Goal: Transaction & Acquisition: Purchase product/service

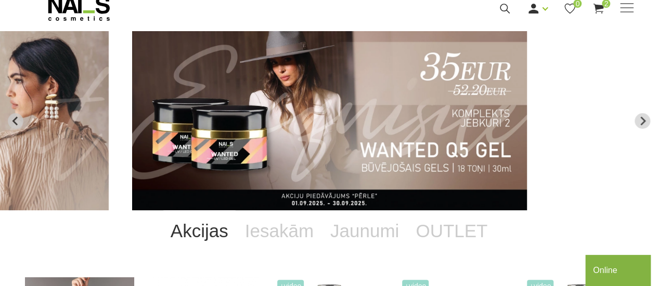
scroll to position [34, 0]
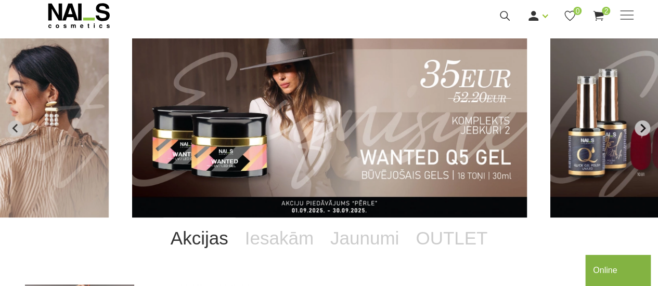
click at [645, 127] on icon "Next slide" at bounding box center [642, 128] width 5 height 9
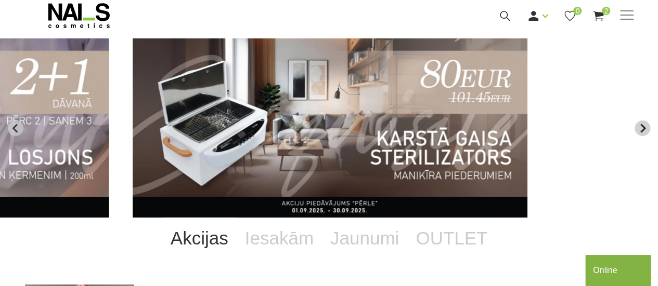
click at [645, 127] on icon "Next slide" at bounding box center [642, 128] width 5 height 9
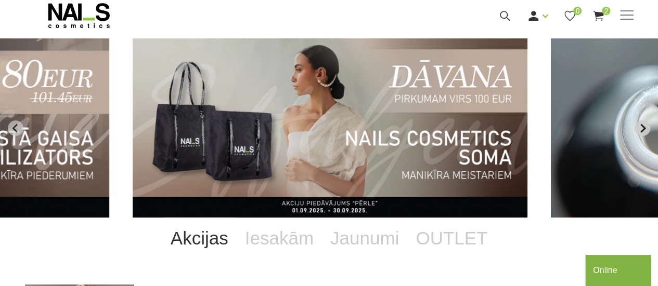
click at [645, 127] on icon "Next slide" at bounding box center [642, 128] width 5 height 9
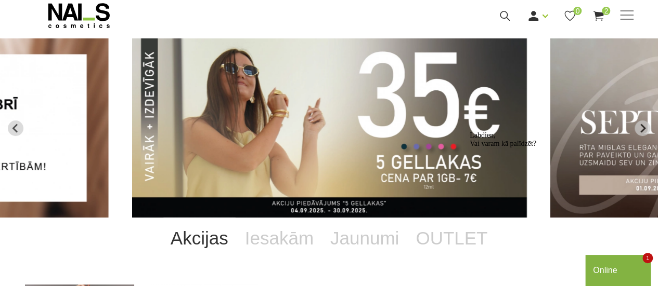
click at [356, 94] on img "2 of 13" at bounding box center [329, 127] width 395 height 179
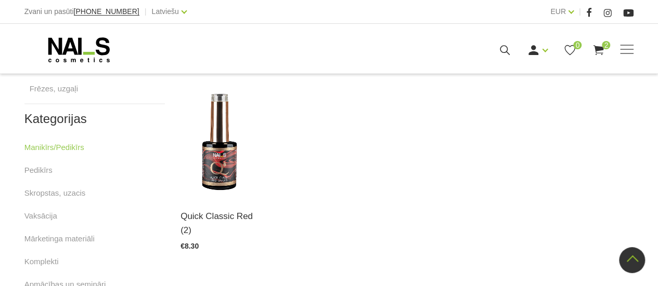
scroll to position [658, 0]
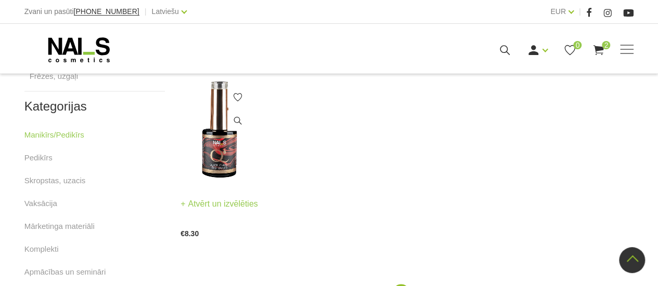
click at [222, 153] on img at bounding box center [219, 130] width 78 height 108
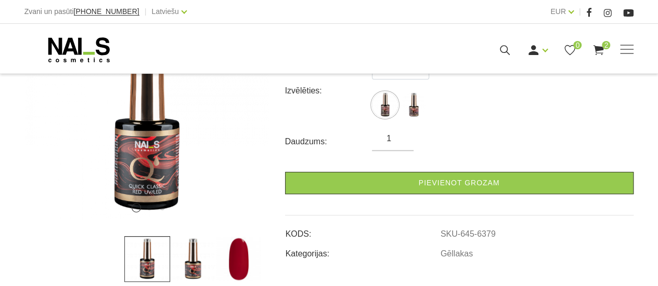
scroll to position [208, 0]
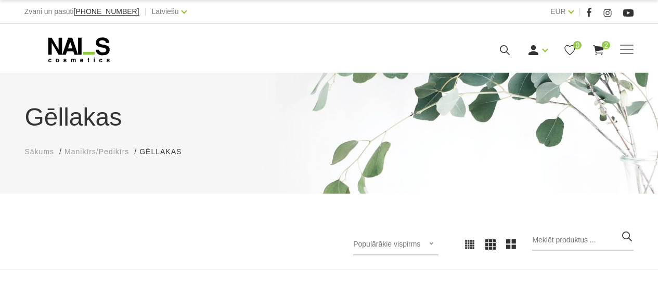
scroll to position [97, 0]
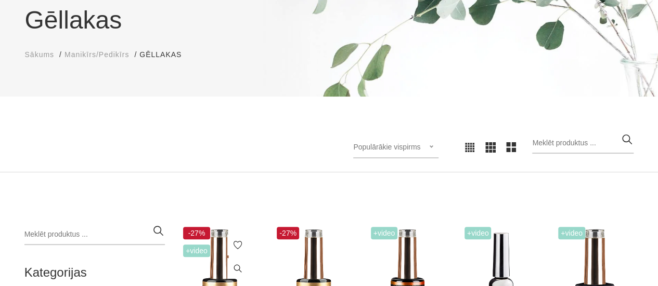
click at [227, 244] on img at bounding box center [219, 279] width 78 height 108
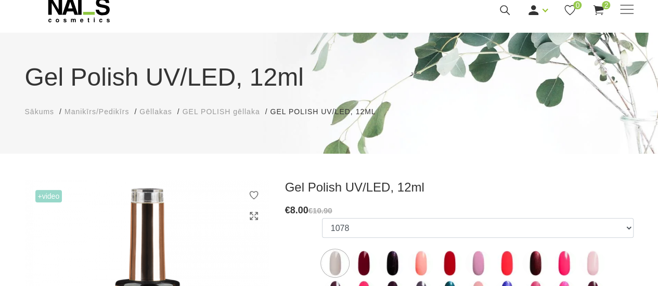
click at [657, 246] on html "Zvani un pasūti [PHONE_NUMBER] | Latviešu Latviešu Russian English EUR EUR | Ma…" at bounding box center [329, 103] width 658 height 286
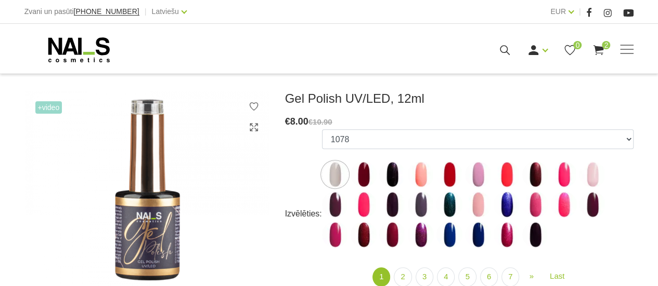
scroll to position [138, 0]
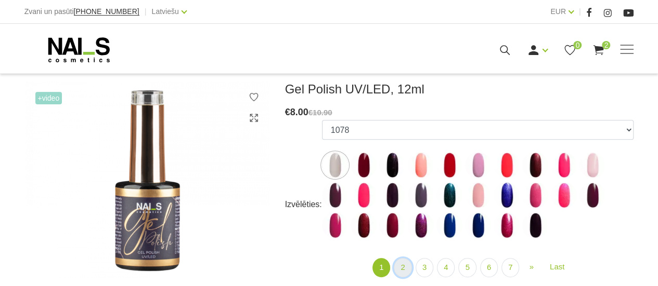
click at [402, 266] on link "2" at bounding box center [403, 267] width 18 height 19
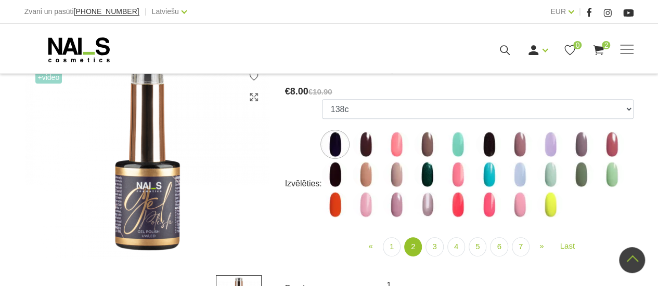
scroll to position [111, 0]
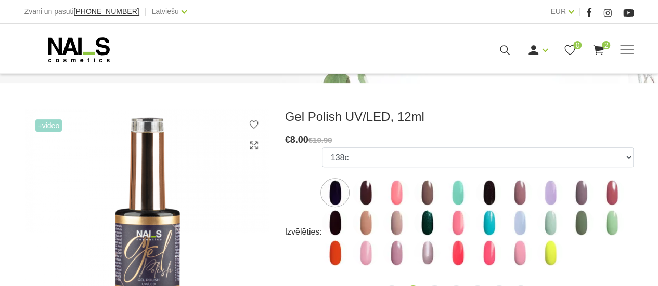
click at [426, 253] on img at bounding box center [427, 253] width 26 height 26
select select "4093"
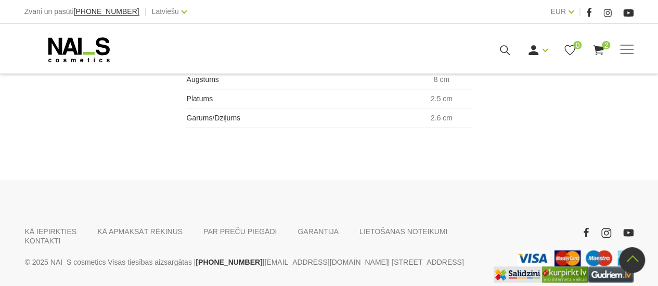
scroll to position [770, 0]
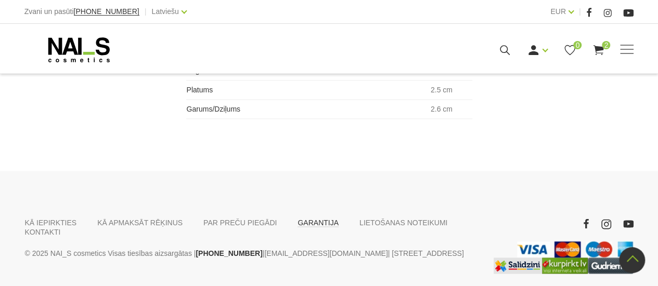
click at [297, 225] on link "GARANTIJA" at bounding box center [317, 222] width 41 height 9
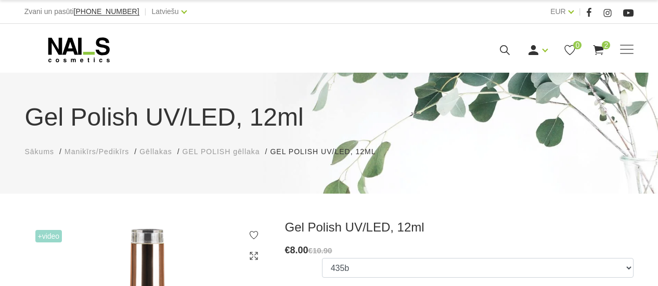
select select "4093"
click at [626, 51] on span at bounding box center [627, 50] width 14 height 10
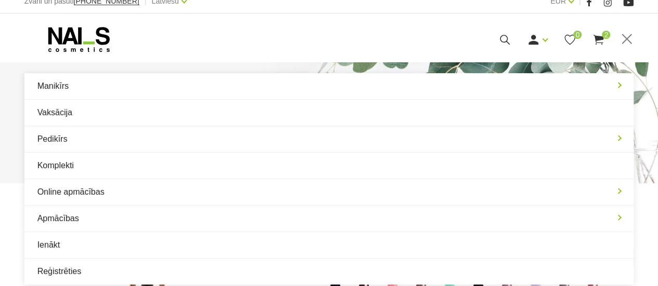
scroll to position [21, 0]
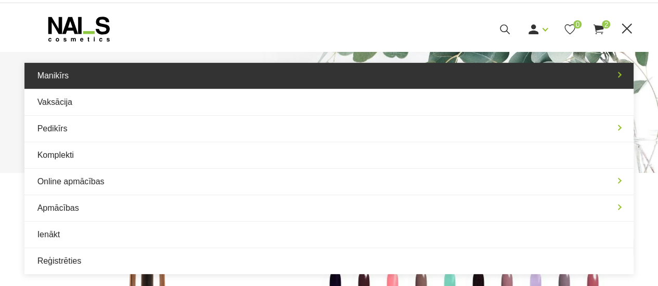
click at [54, 80] on link "Manikīrs" at bounding box center [328, 76] width 609 height 26
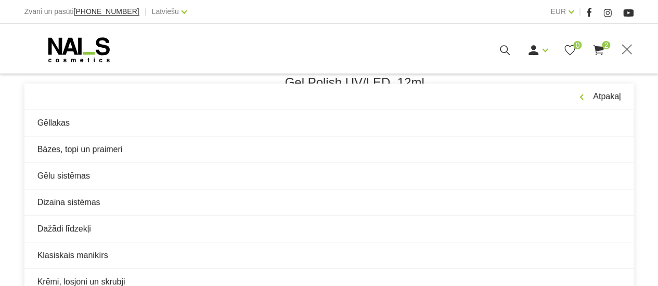
scroll to position [146, 0]
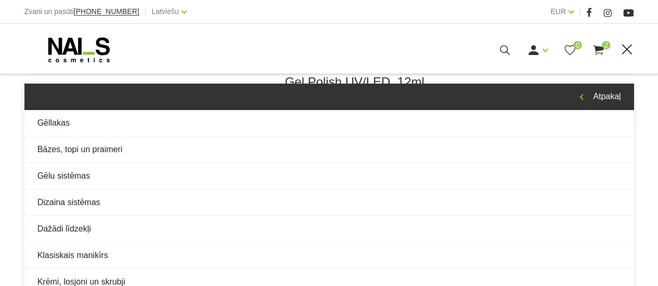
click at [613, 96] on link "Atpakaļ" at bounding box center [328, 97] width 609 height 26
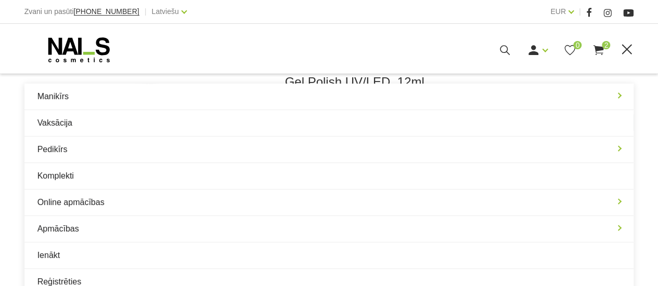
click at [86, 46] on icon at bounding box center [78, 50] width 109 height 26
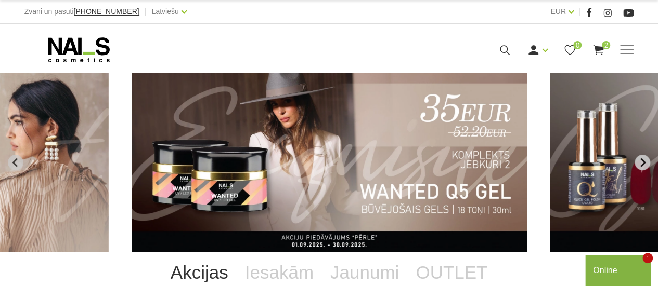
click at [644, 160] on icon "Next slide" at bounding box center [641, 162] width 9 height 9
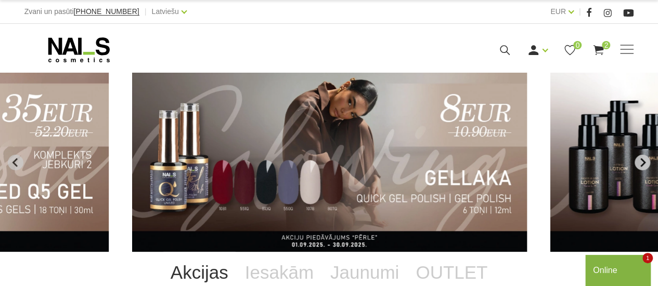
click at [644, 160] on icon "Next slide" at bounding box center [641, 162] width 9 height 9
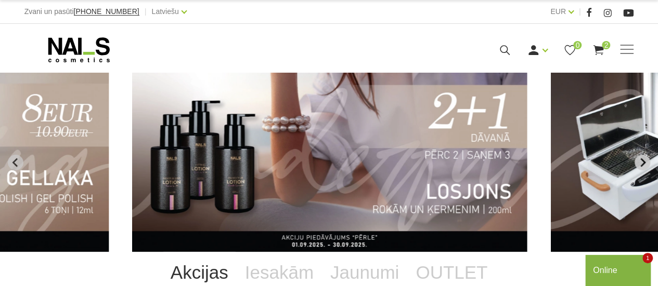
click at [644, 160] on icon "Next slide" at bounding box center [641, 162] width 9 height 9
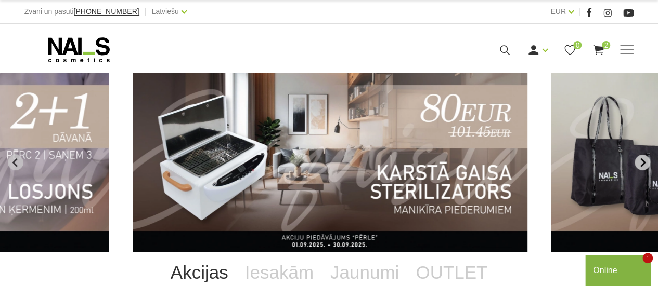
click at [644, 160] on icon "Next slide" at bounding box center [641, 162] width 9 height 9
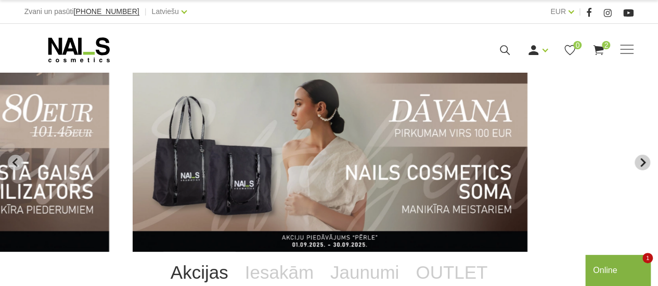
click at [644, 160] on icon "Next slide" at bounding box center [641, 162] width 9 height 9
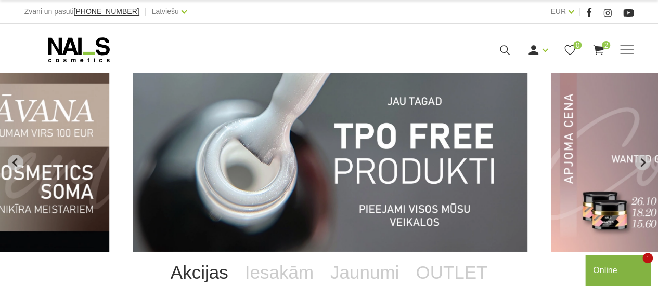
click at [383, 164] on img "9 of 13" at bounding box center [330, 162] width 395 height 179
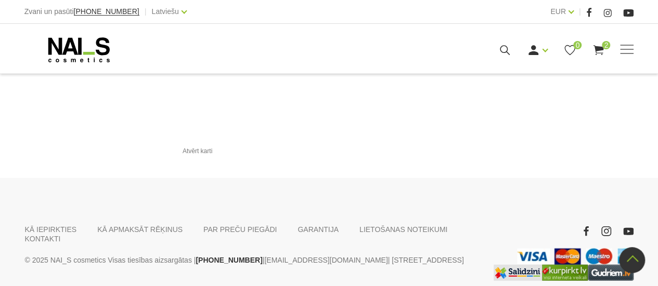
scroll to position [1305, 0]
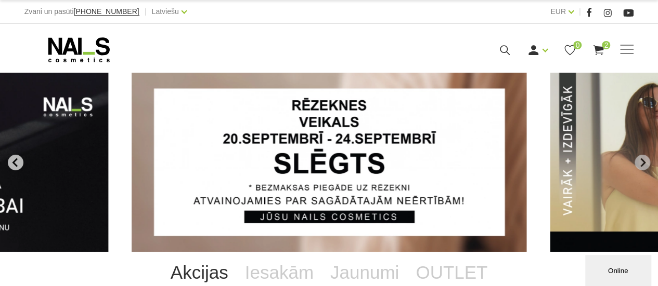
click at [18, 163] on icon "Go to last slide" at bounding box center [15, 162] width 9 height 9
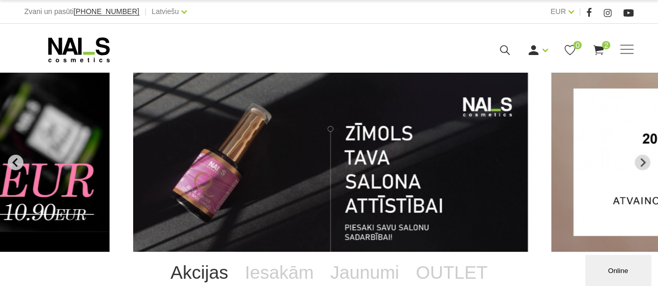
click at [18, 163] on icon "Previous slide" at bounding box center [15, 162] width 9 height 9
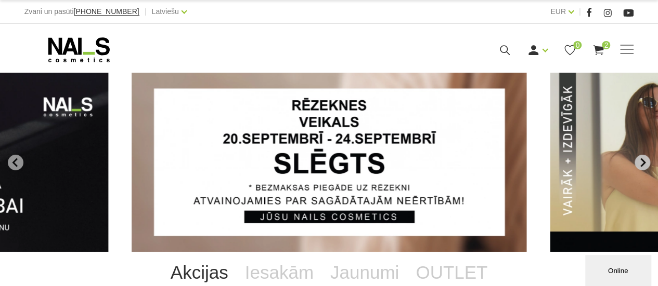
click at [638, 159] on icon "Go to first slide" at bounding box center [641, 162] width 9 height 9
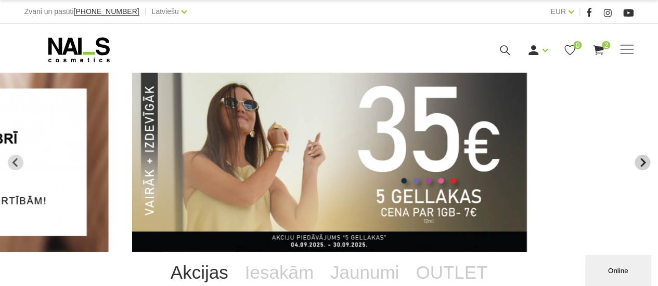
click at [638, 159] on icon "Go to first slide" at bounding box center [641, 162] width 9 height 9
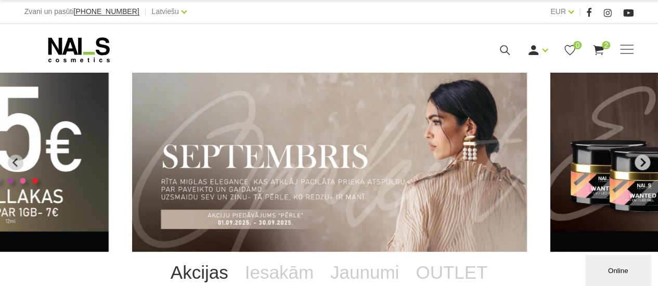
click at [638, 159] on icon "Next slide" at bounding box center [641, 162] width 9 height 9
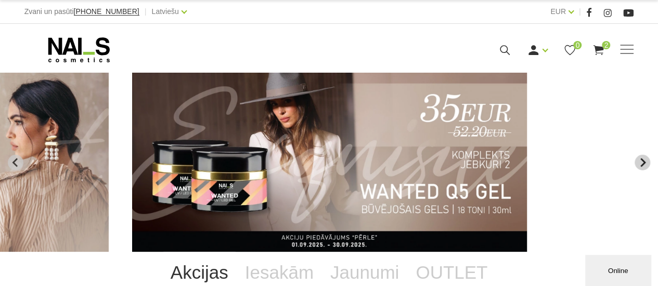
click at [638, 159] on icon "Next slide" at bounding box center [641, 162] width 9 height 9
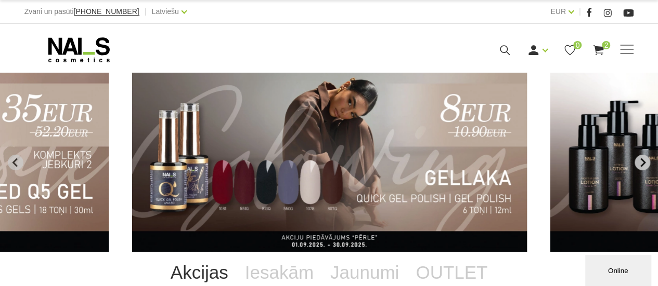
click at [638, 159] on icon "Next slide" at bounding box center [641, 162] width 9 height 9
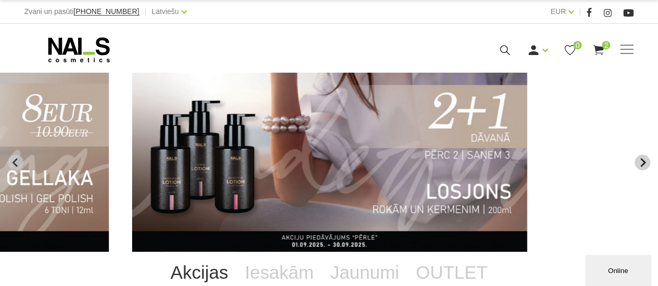
click at [638, 159] on icon "Next slide" at bounding box center [641, 162] width 9 height 9
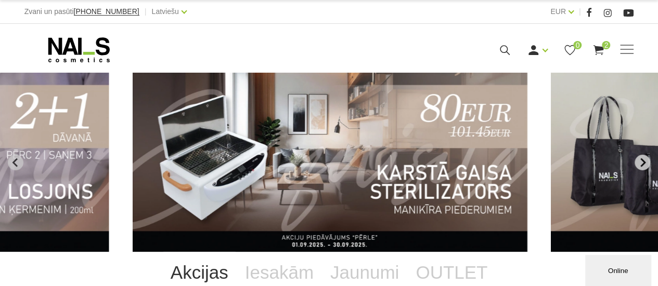
click at [638, 159] on icon "Next slide" at bounding box center [641, 162] width 9 height 9
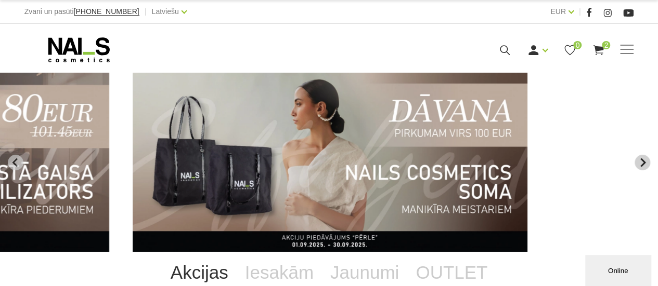
click at [638, 159] on icon "Next slide" at bounding box center [641, 162] width 9 height 9
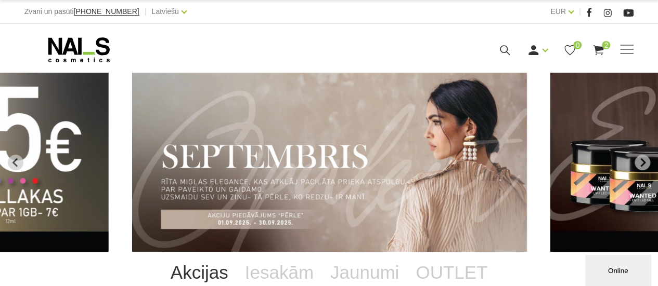
click at [201, 277] on link "Akcijas" at bounding box center [199, 273] width 74 height 42
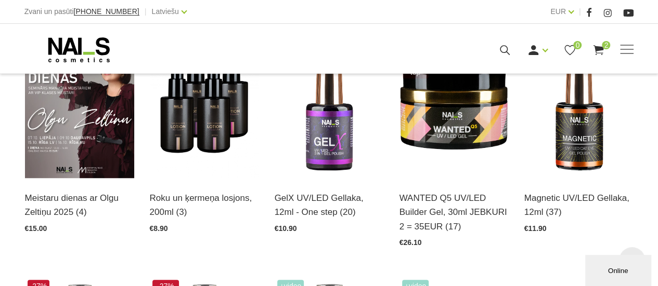
scroll to position [298, 0]
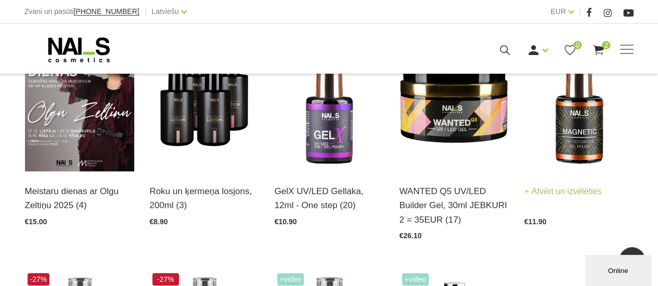
click at [588, 142] on img at bounding box center [578, 96] width 109 height 150
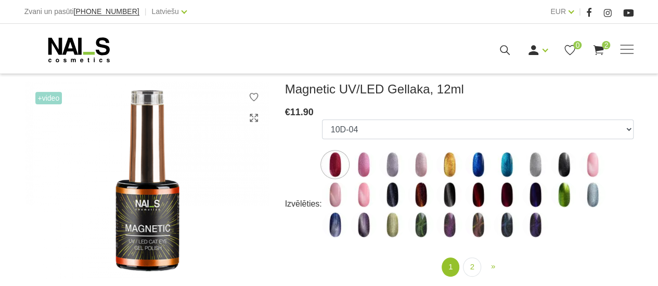
scroll to position [146, 0]
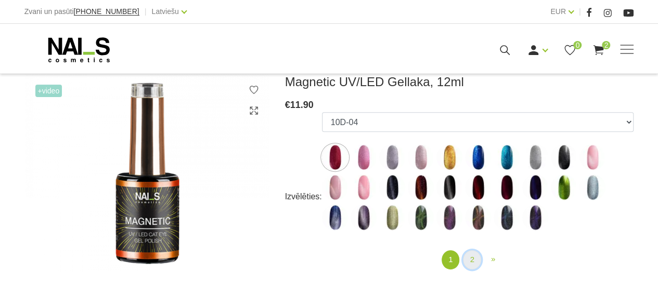
click at [475, 256] on link "2" at bounding box center [472, 260] width 18 height 19
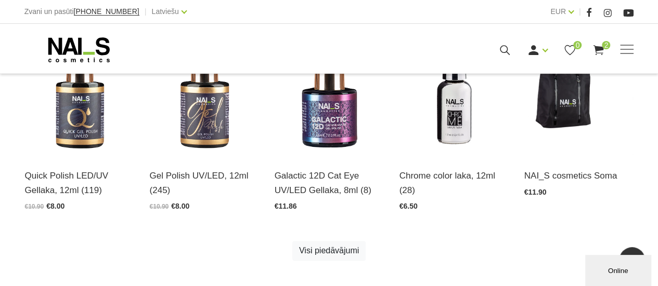
scroll to position [569, 0]
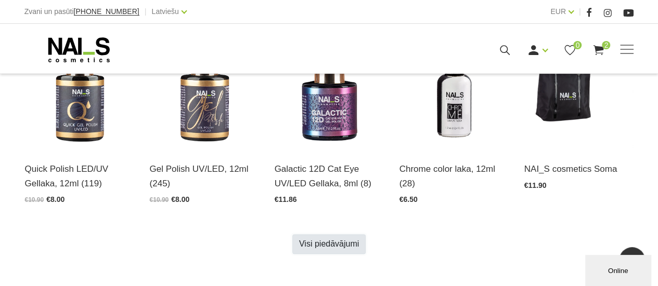
click at [334, 239] on link "Visi piedāvājumi" at bounding box center [328, 244] width 73 height 20
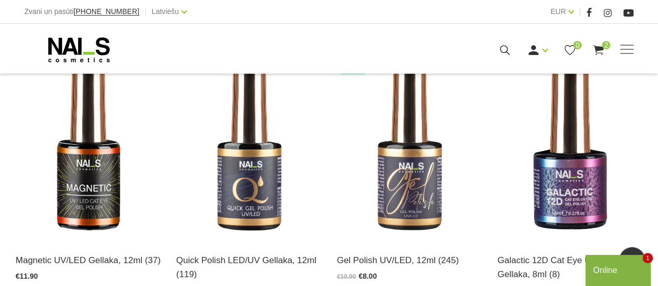
scroll to position [533, 0]
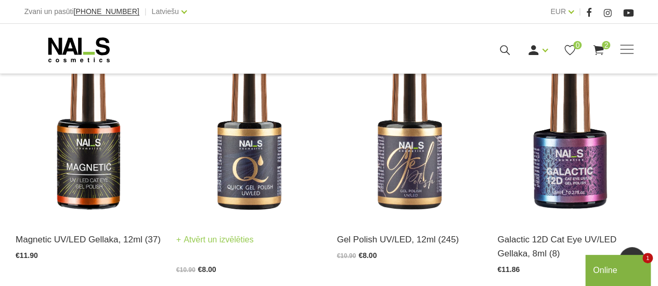
click at [270, 180] on img at bounding box center [248, 120] width 145 height 199
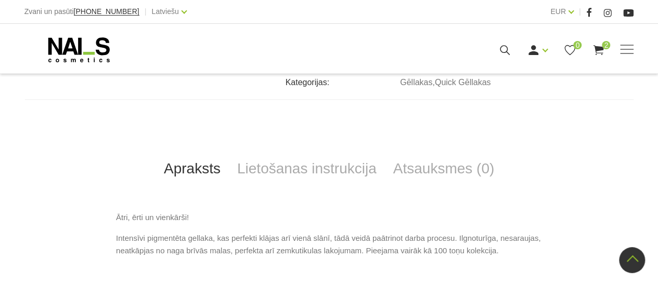
scroll to position [478, 0]
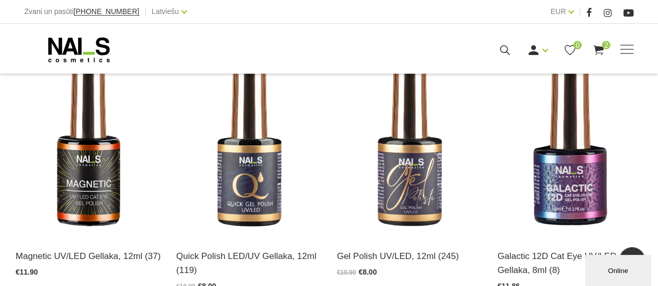
scroll to position [526, 0]
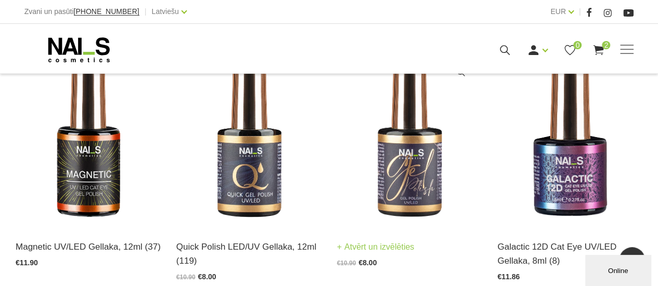
click at [416, 167] on img at bounding box center [409, 127] width 145 height 199
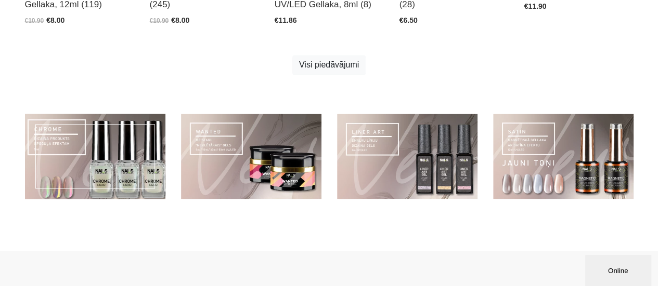
click at [85, 157] on link at bounding box center [95, 157] width 140 height 86
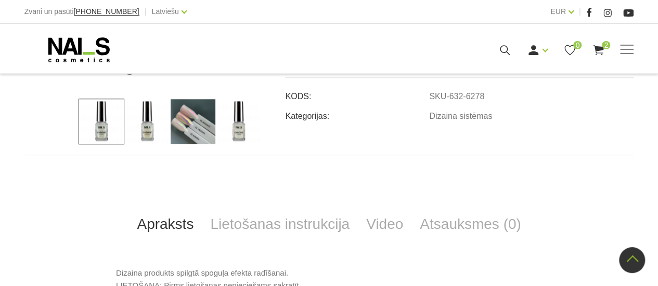
scroll to position [325, 0]
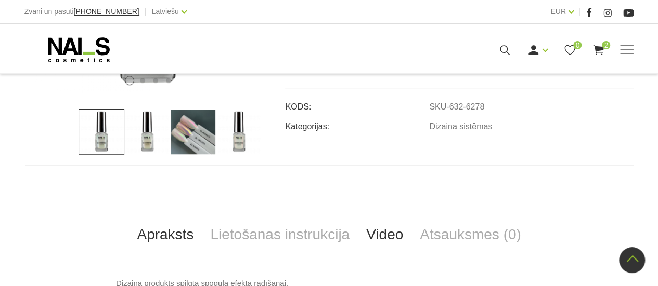
click at [390, 237] on link "Video" at bounding box center [385, 235] width 54 height 34
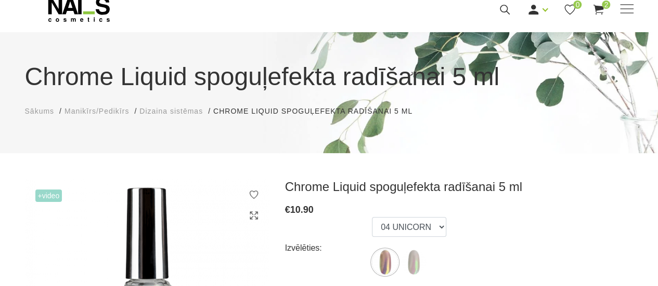
scroll to position [0, 0]
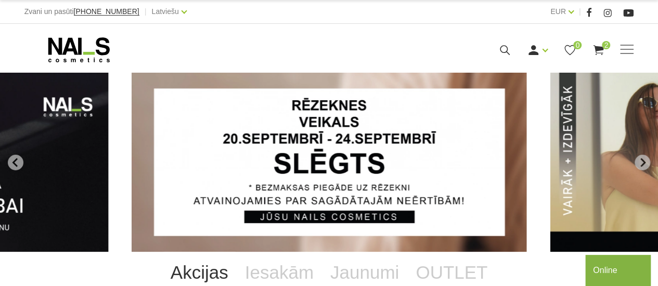
click at [223, 275] on link "Akcijas" at bounding box center [199, 273] width 74 height 42
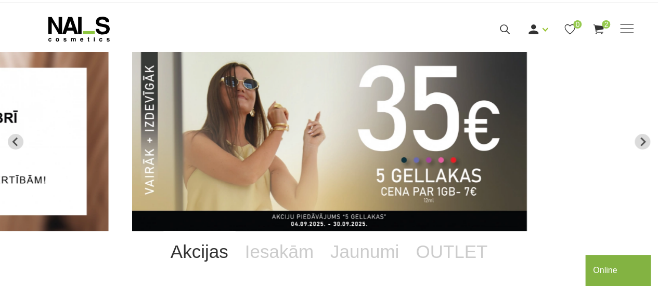
scroll to position [42, 0]
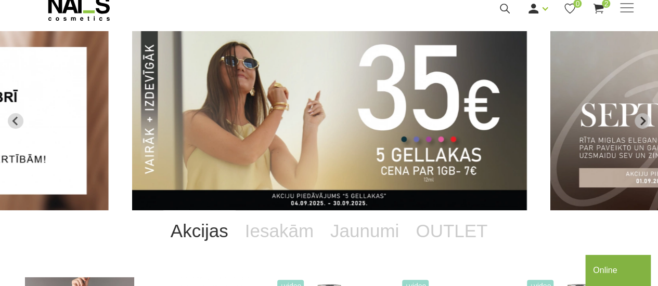
click at [465, 152] on img "2 of 13" at bounding box center [329, 120] width 395 height 179
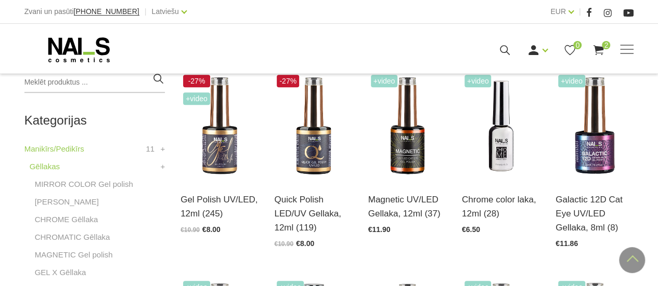
scroll to position [284, 0]
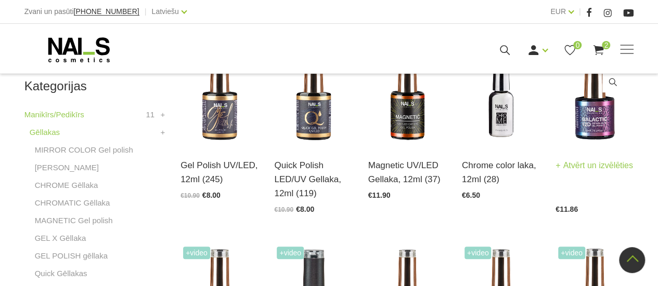
click at [603, 136] on img at bounding box center [594, 92] width 78 height 108
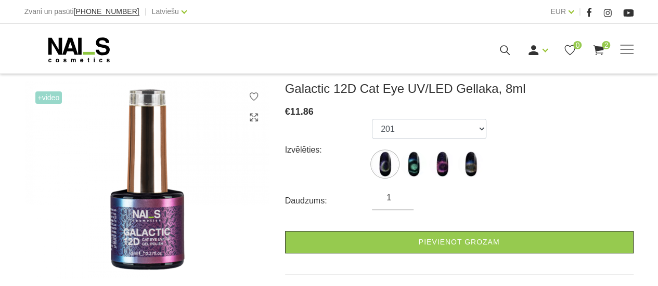
scroll to position [132, 0]
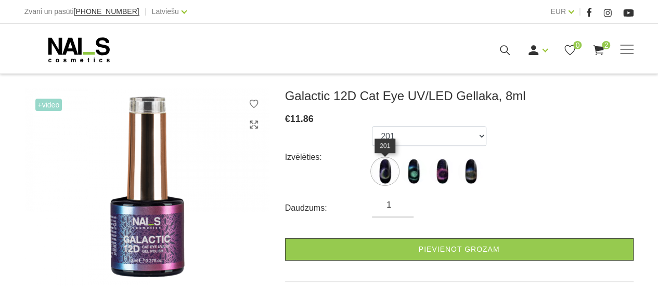
click at [389, 165] on img at bounding box center [385, 172] width 26 height 26
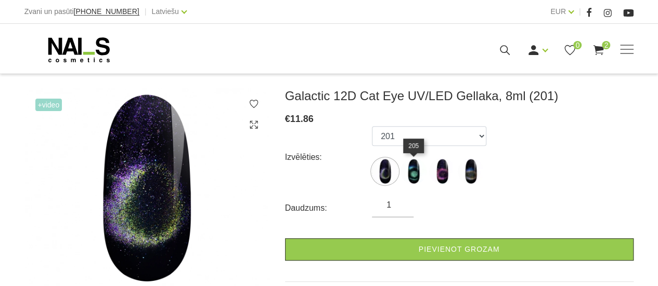
click at [417, 167] on img at bounding box center [413, 172] width 26 height 26
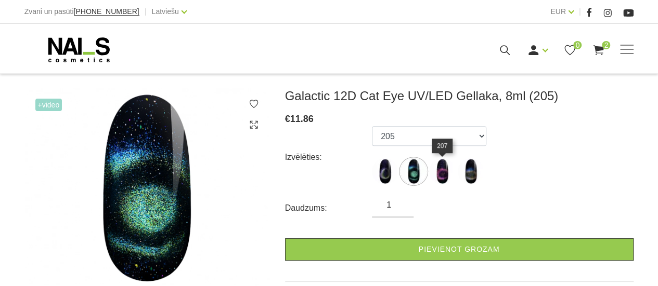
click at [443, 173] on img at bounding box center [442, 172] width 26 height 26
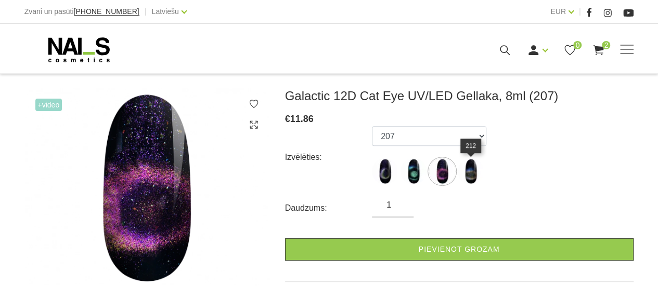
click at [468, 175] on img at bounding box center [471, 172] width 26 height 26
select select "1937"
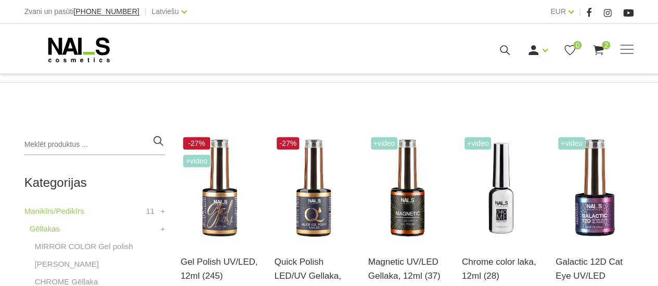
scroll to position [208, 0]
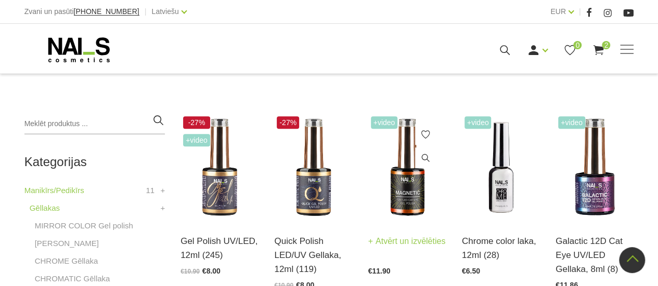
click at [394, 182] on img at bounding box center [407, 168] width 78 height 108
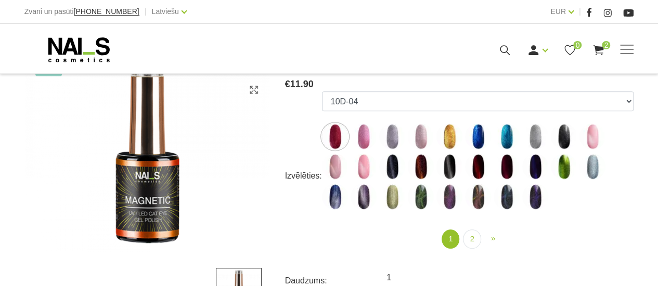
scroll to position [187, 0]
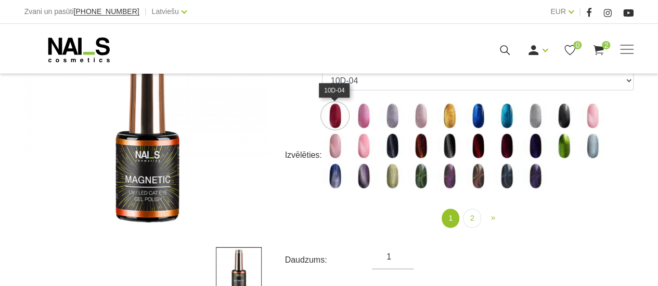
click at [332, 114] on img at bounding box center [335, 116] width 26 height 26
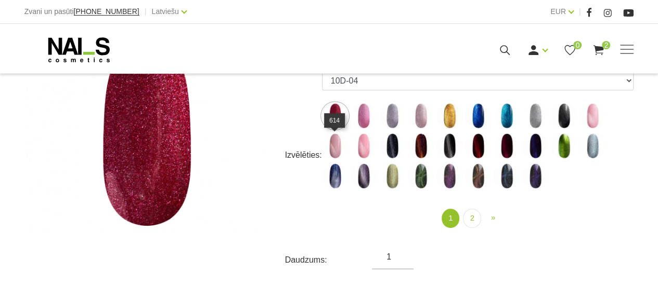
click at [336, 140] on img at bounding box center [335, 146] width 26 height 26
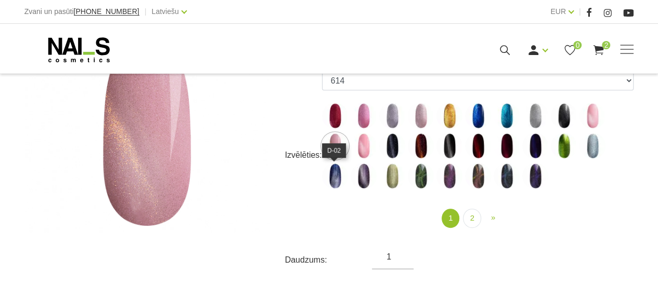
click at [334, 173] on img at bounding box center [335, 176] width 26 height 26
select select "4609"
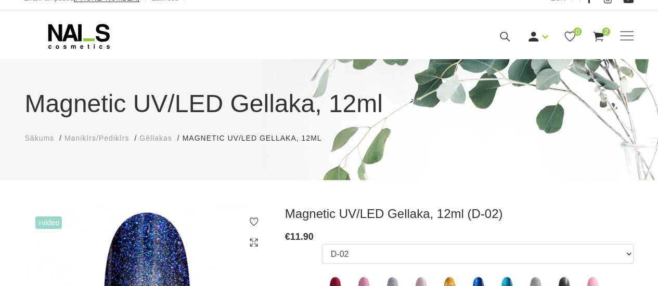
scroll to position [0, 0]
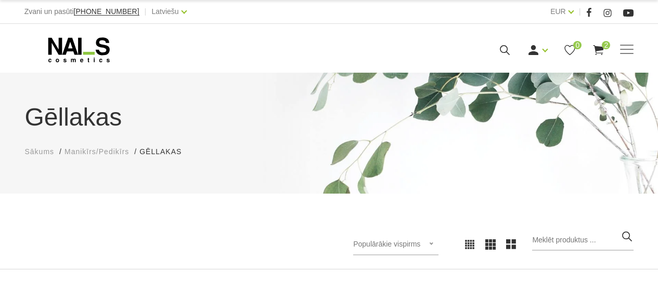
scroll to position [208, 0]
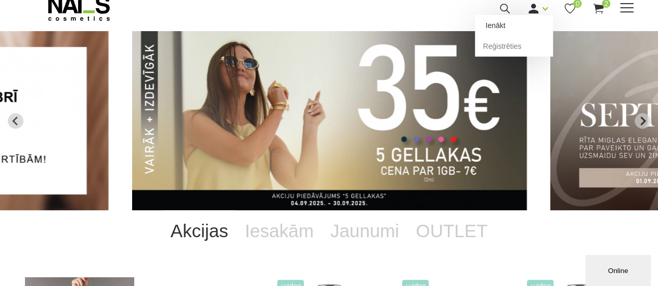
click at [524, 24] on link "Ienākt" at bounding box center [514, 25] width 78 height 21
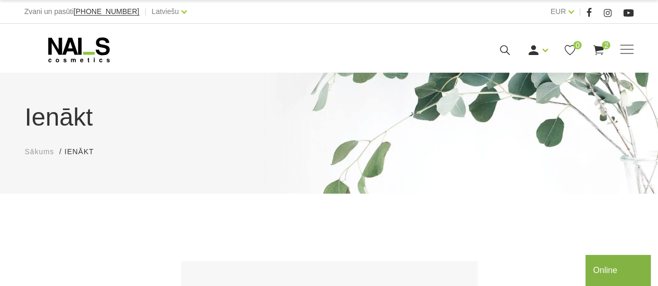
type input "28336119"
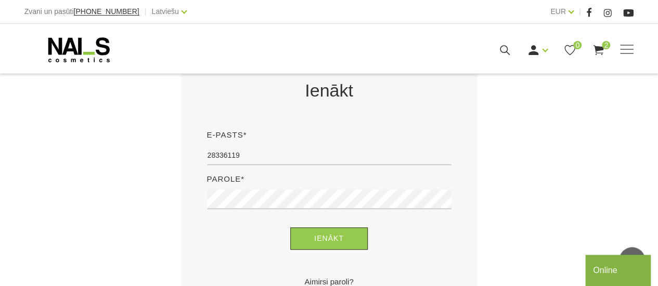
scroll to position [236, 0]
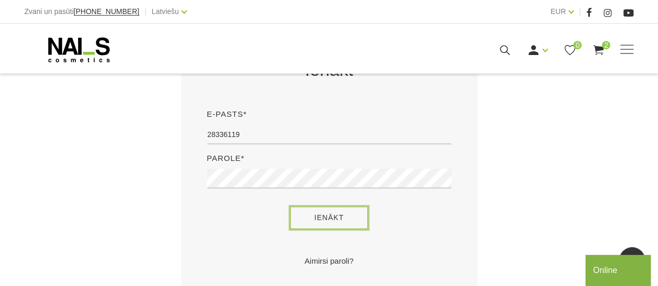
click at [309, 212] on button "Ienākt" at bounding box center [328, 218] width 77 height 22
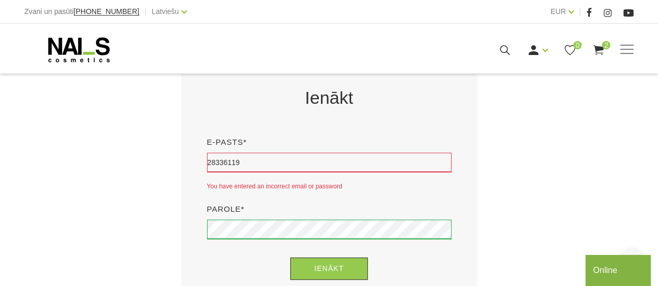
scroll to position [208, 0]
click at [249, 162] on input "28336119" at bounding box center [329, 162] width 244 height 20
click at [305, 262] on button "Ienākt" at bounding box center [328, 268] width 77 height 22
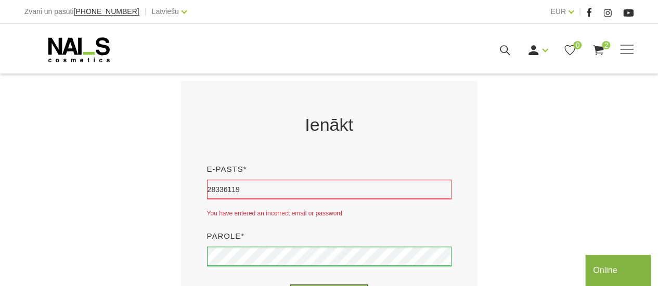
scroll to position [187, 0]
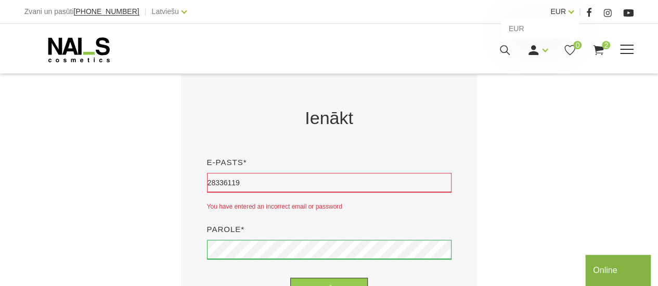
click at [566, 12] on link "EUR" at bounding box center [558, 11] width 16 height 12
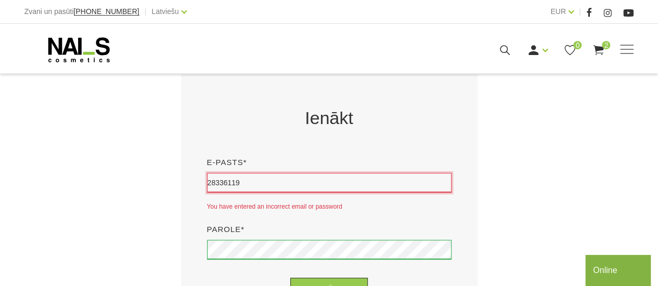
click at [261, 184] on input "28336119" at bounding box center [329, 183] width 244 height 20
type input "2"
type input "[EMAIL_ADDRESS][DOMAIN_NAME]"
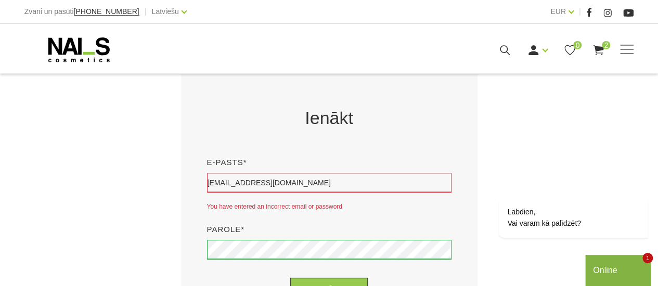
click at [283, 228] on div "Parole*" at bounding box center [329, 246] width 260 height 44
click at [312, 279] on button "Ienākt" at bounding box center [328, 289] width 77 height 22
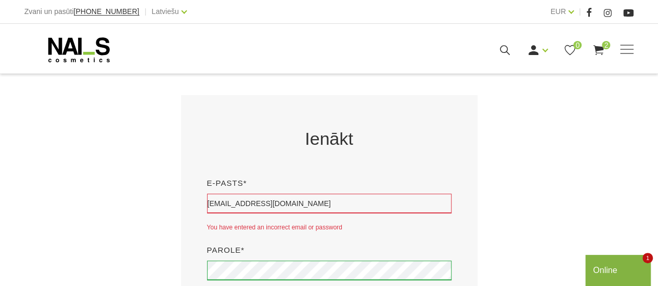
scroll to position [201, 0]
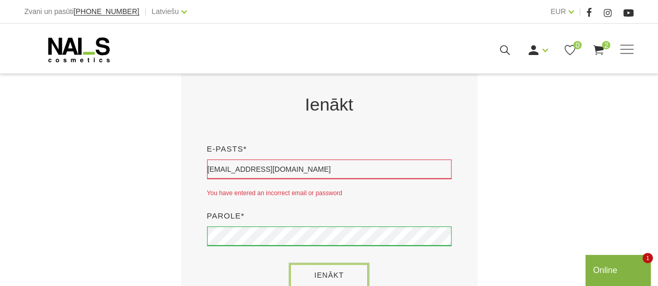
click at [329, 273] on button "Ienākt" at bounding box center [328, 276] width 77 height 22
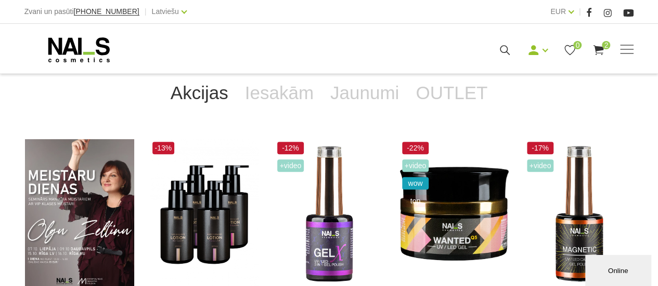
scroll to position [83, 0]
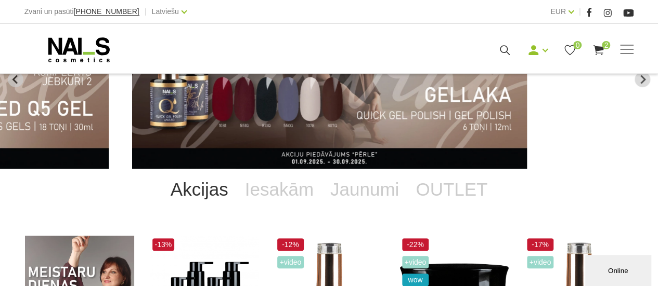
click at [209, 191] on link "Akcijas" at bounding box center [199, 190] width 74 height 42
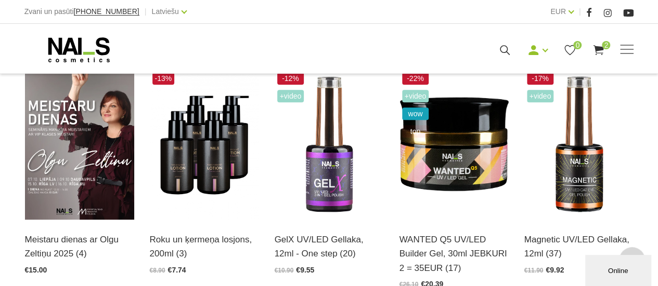
scroll to position [263, 0]
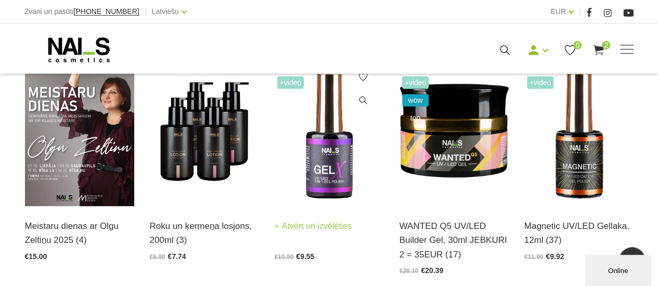
click at [341, 170] on img at bounding box center [329, 131] width 109 height 150
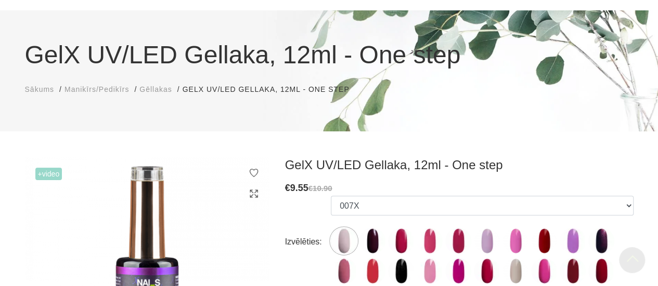
scroll to position [34, 0]
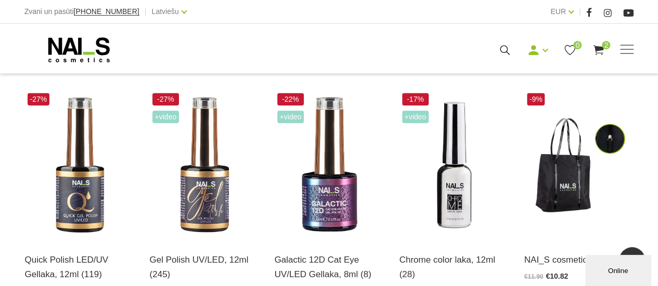
scroll to position [499, 0]
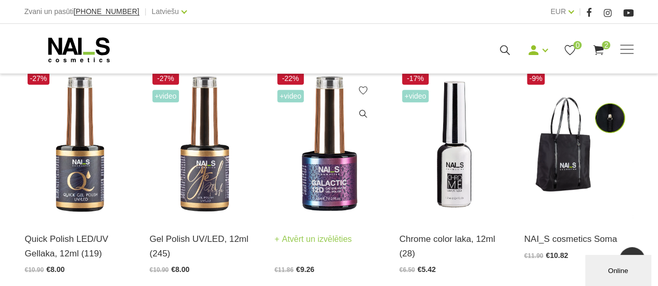
click at [335, 169] on img at bounding box center [329, 145] width 109 height 150
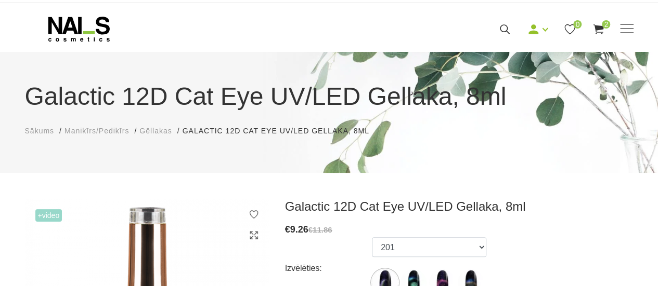
scroll to position [118, 0]
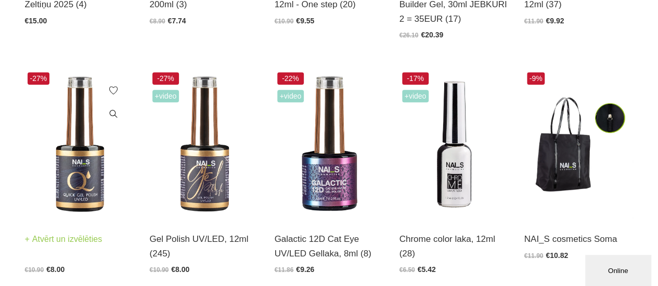
click at [69, 173] on img at bounding box center [79, 145] width 109 height 150
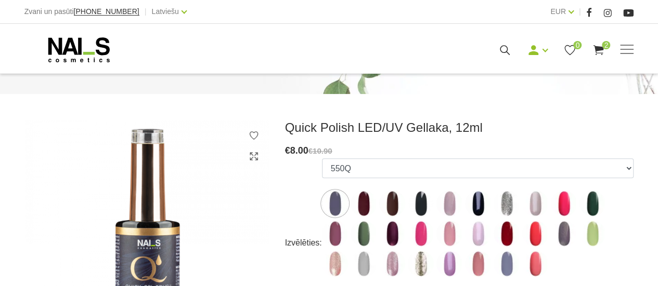
scroll to position [118, 0]
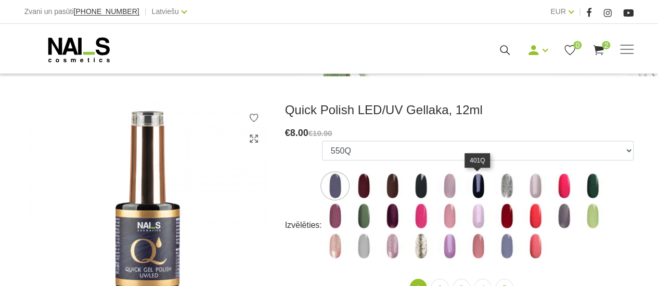
click at [475, 187] on img at bounding box center [478, 186] width 26 height 26
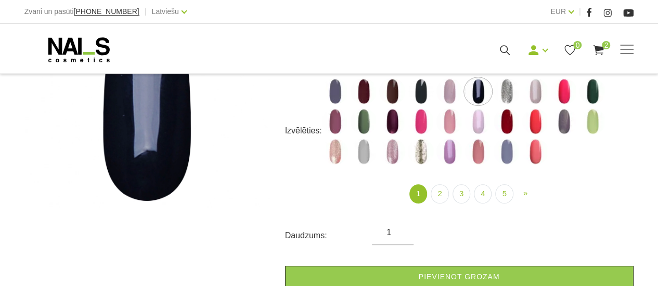
scroll to position [215, 0]
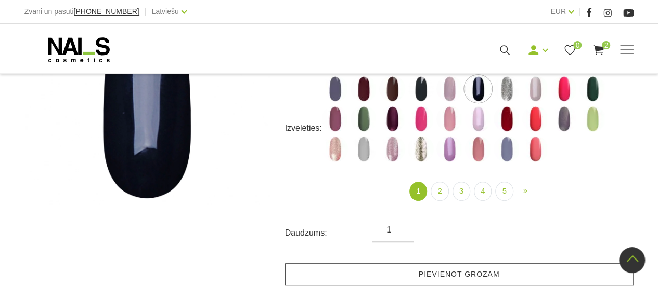
click at [557, 272] on link "Pievienot grozam" at bounding box center [459, 275] width 348 height 22
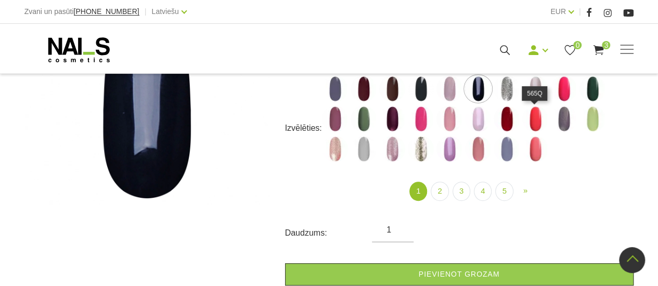
click at [538, 121] on img at bounding box center [535, 119] width 26 height 26
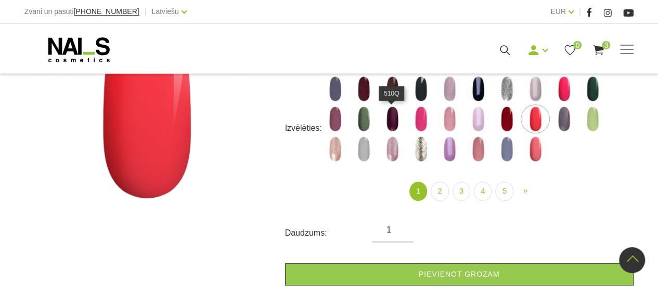
click at [394, 116] on img at bounding box center [392, 119] width 26 height 26
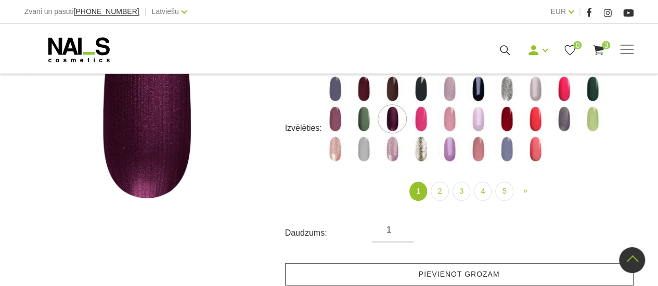
click at [447, 270] on link "Pievienot grozam" at bounding box center [459, 275] width 348 height 22
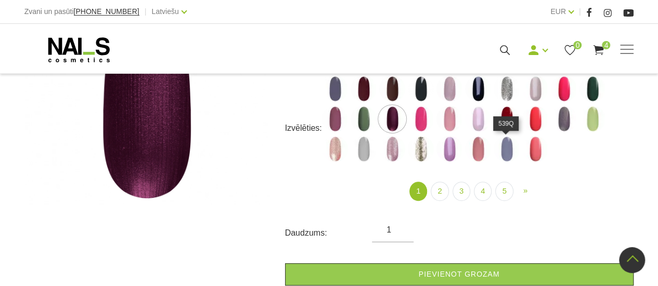
click at [504, 153] on img at bounding box center [506, 149] width 26 height 26
select select "4361"
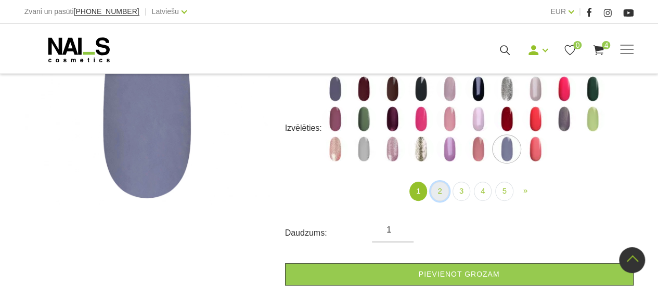
click at [441, 190] on link "2" at bounding box center [440, 191] width 18 height 19
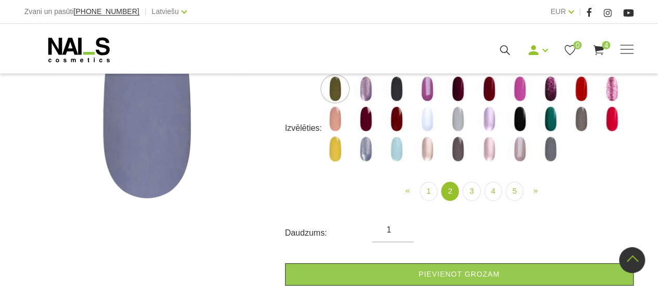
click at [367, 90] on img at bounding box center [366, 89] width 26 height 26
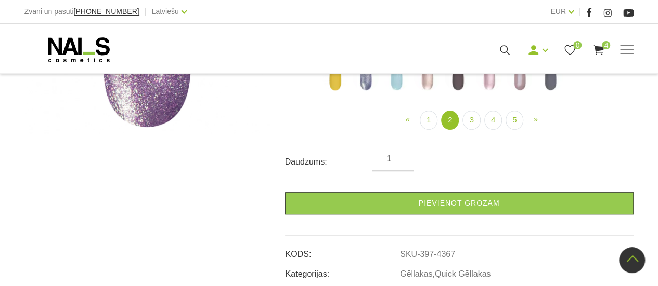
scroll to position [291, 0]
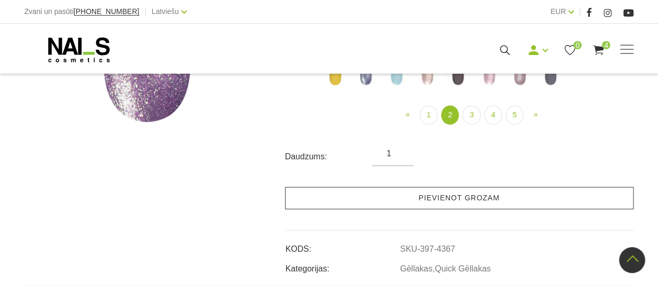
click at [522, 199] on link "Pievienot grozam" at bounding box center [459, 198] width 348 height 22
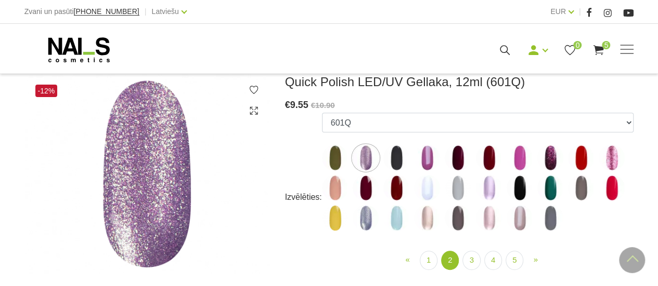
scroll to position [103, 0]
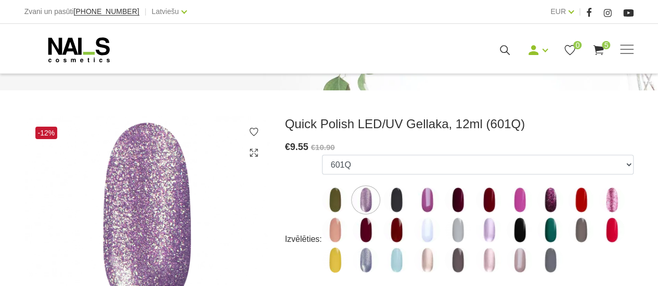
click at [427, 198] on img at bounding box center [427, 200] width 26 height 26
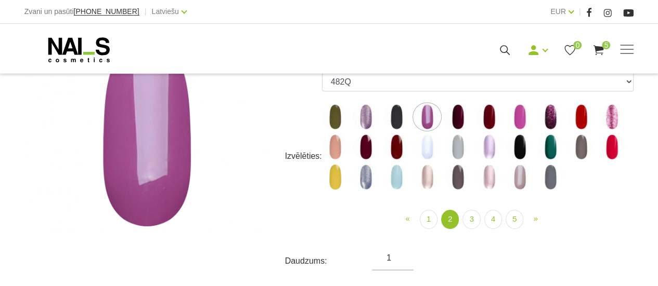
scroll to position [207, 0]
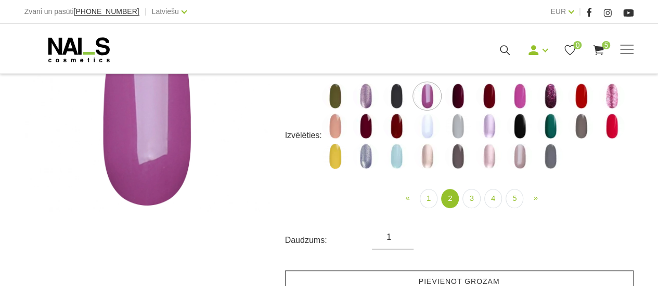
click at [554, 278] on link "Pievienot grozam" at bounding box center [459, 282] width 348 height 22
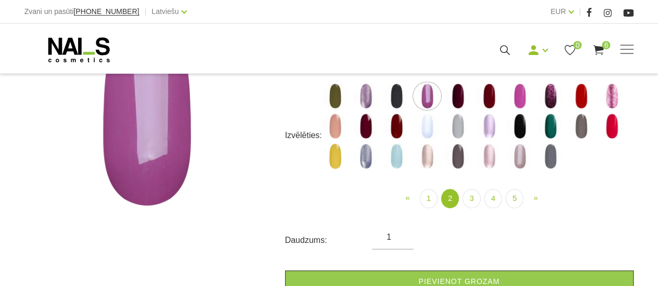
click at [461, 91] on img at bounding box center [458, 96] width 26 height 26
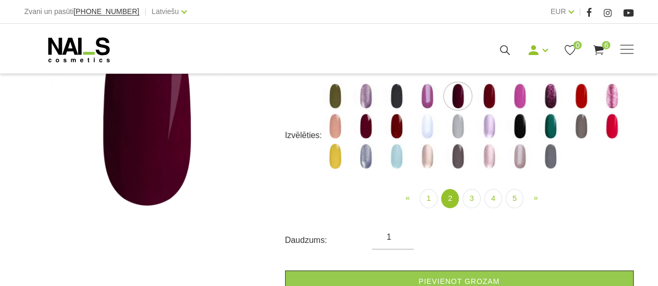
click at [546, 98] on img at bounding box center [550, 96] width 26 height 26
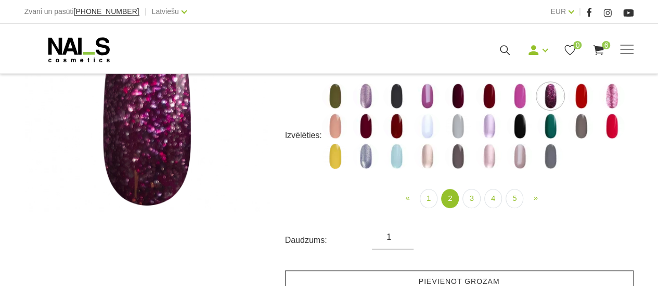
click at [529, 274] on link "Pievienot grozam" at bounding box center [459, 282] width 348 height 22
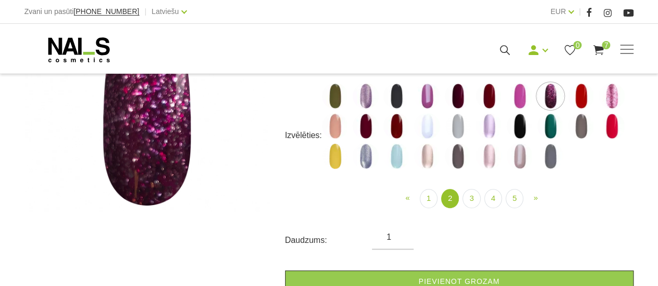
click at [612, 94] on img at bounding box center [611, 96] width 26 height 26
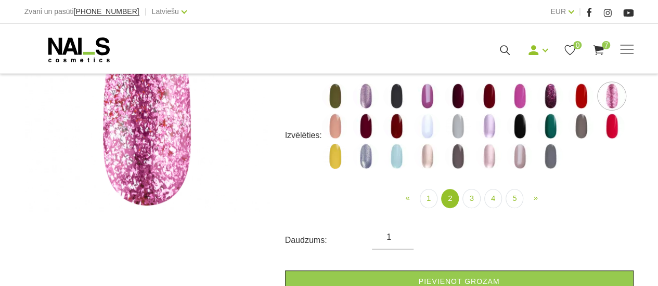
click at [492, 123] on img at bounding box center [489, 126] width 26 height 26
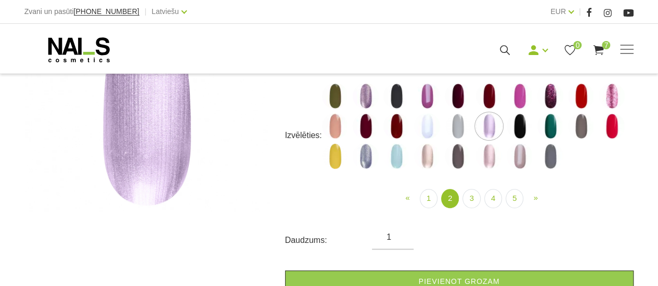
click at [428, 159] on img at bounding box center [427, 157] width 26 height 26
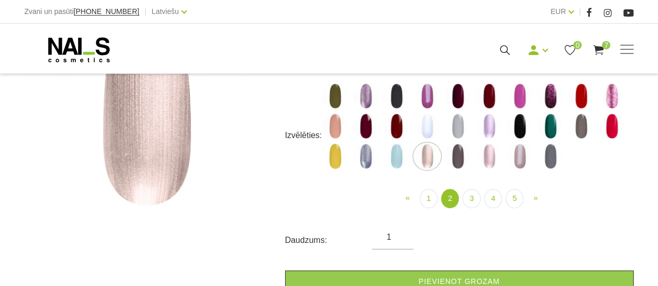
click at [489, 163] on img at bounding box center [489, 157] width 26 height 26
select select "4411"
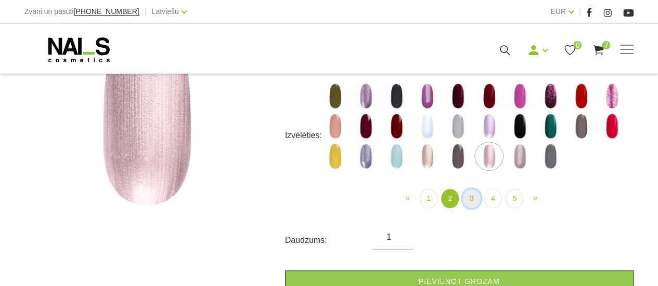
click at [473, 200] on link "3" at bounding box center [471, 198] width 18 height 19
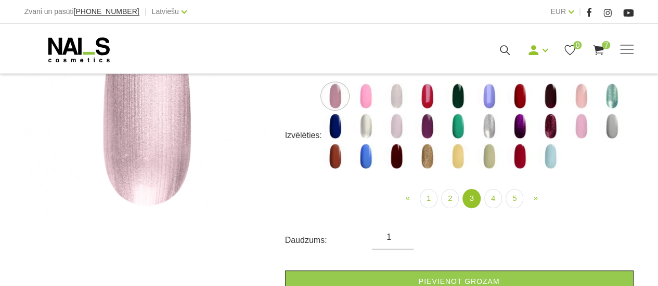
click at [340, 89] on img at bounding box center [335, 96] width 26 height 26
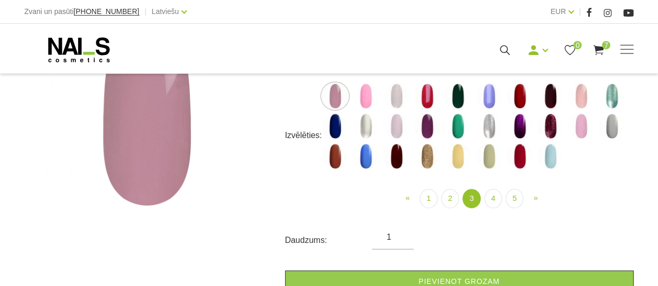
click at [334, 128] on img at bounding box center [335, 126] width 26 height 26
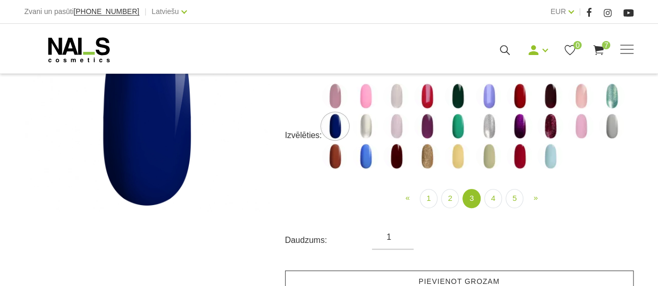
click at [462, 277] on link "Pievienot grozam" at bounding box center [459, 282] width 348 height 22
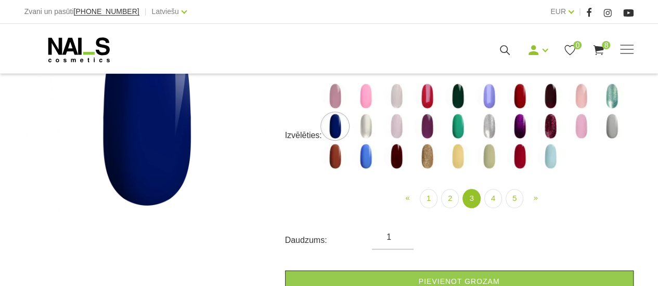
click at [486, 95] on img at bounding box center [489, 96] width 26 height 26
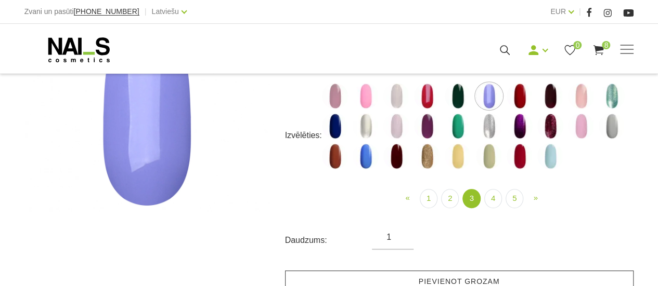
click at [489, 277] on link "Pievienot grozam" at bounding box center [459, 282] width 348 height 22
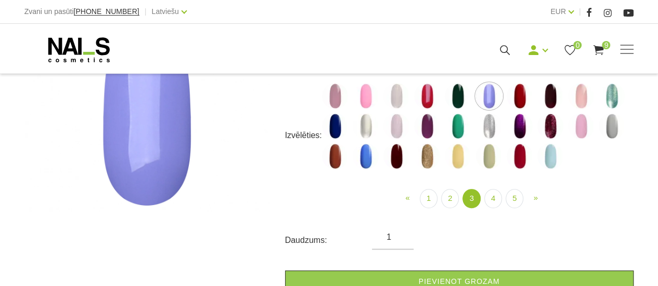
click at [609, 95] on img at bounding box center [611, 96] width 26 height 26
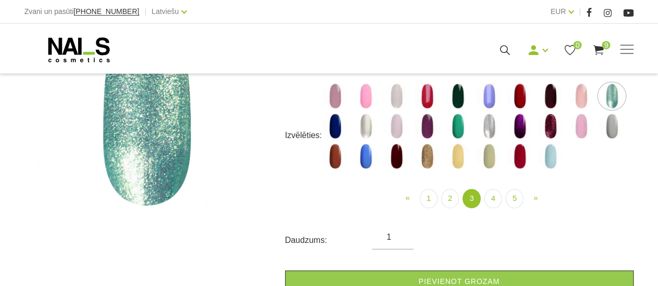
click at [520, 124] on img at bounding box center [519, 126] width 26 height 26
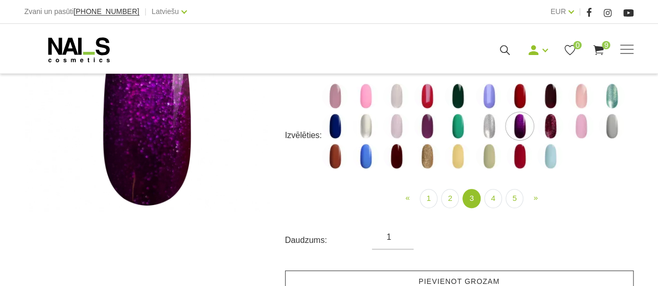
click at [505, 280] on link "Pievienot grozam" at bounding box center [459, 282] width 348 height 22
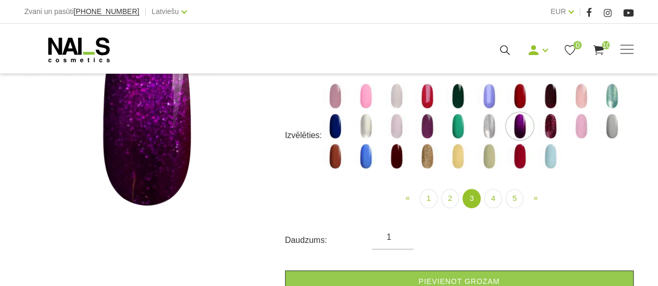
click at [553, 127] on img at bounding box center [550, 126] width 26 height 26
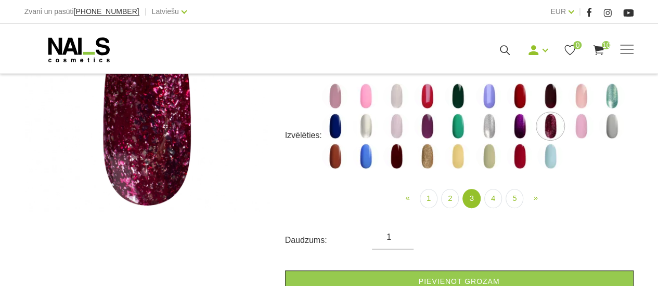
click at [398, 153] on img at bounding box center [396, 157] width 26 height 26
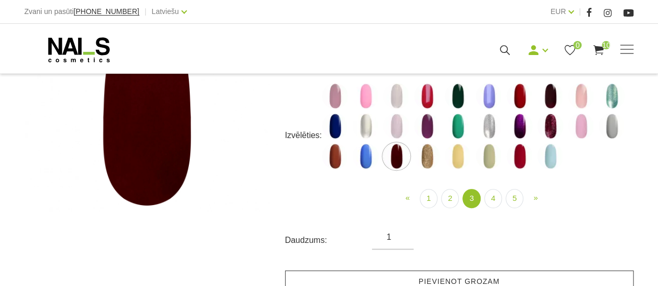
click at [427, 279] on link "Pievienot grozam" at bounding box center [459, 282] width 348 height 22
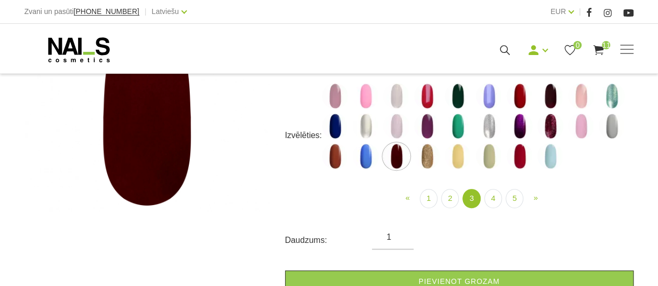
click at [550, 154] on img at bounding box center [550, 157] width 26 height 26
select select "5196"
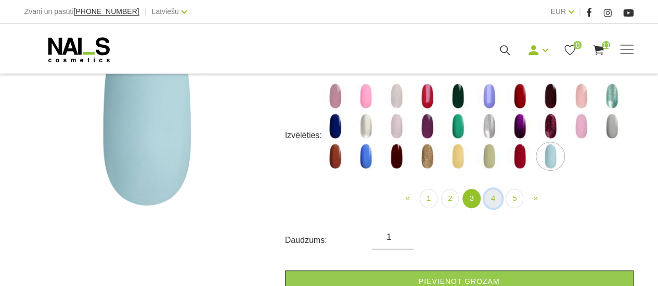
click at [495, 202] on link "4" at bounding box center [493, 198] width 18 height 19
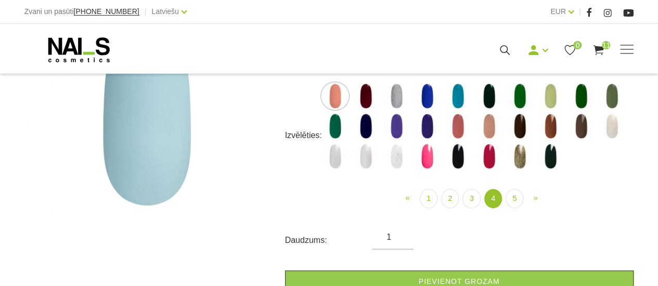
click at [390, 159] on img at bounding box center [396, 157] width 26 height 26
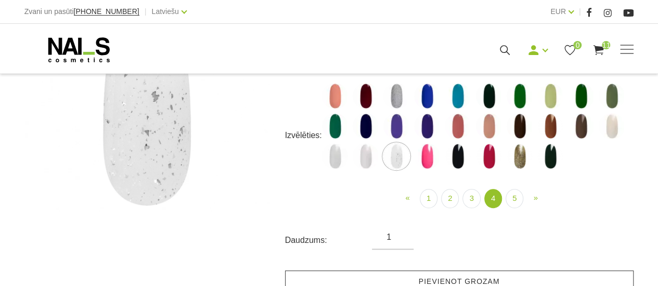
click at [469, 275] on link "Pievienot grozam" at bounding box center [459, 282] width 348 height 22
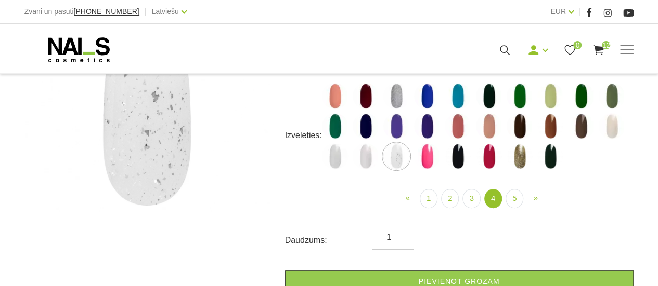
click at [484, 93] on img at bounding box center [489, 96] width 26 height 26
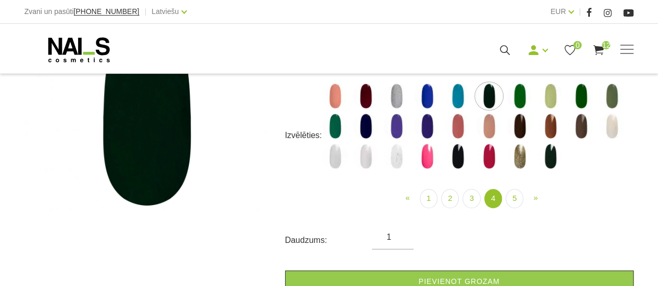
click at [460, 154] on img at bounding box center [458, 157] width 26 height 26
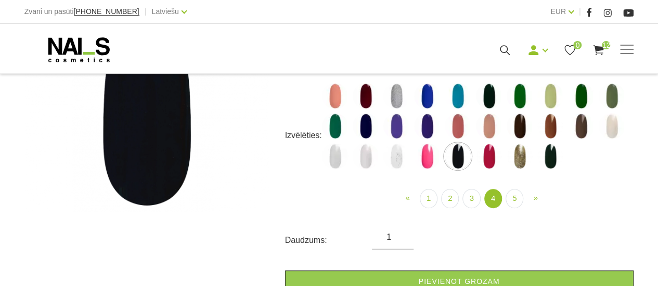
click at [551, 157] on img at bounding box center [550, 157] width 26 height 26
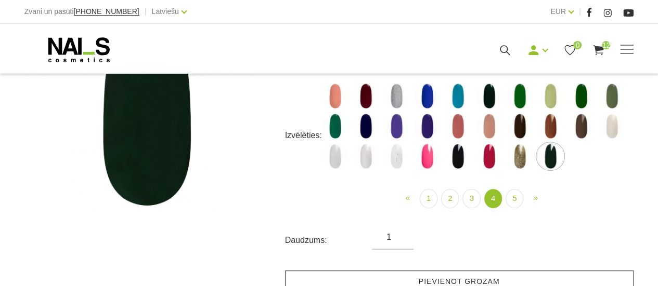
click at [508, 274] on link "Pievienot grozam" at bounding box center [459, 282] width 348 height 22
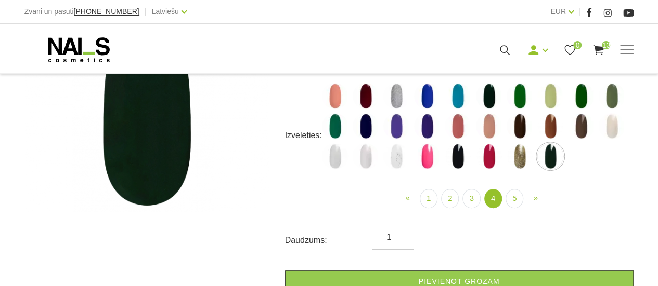
click at [421, 123] on img at bounding box center [427, 126] width 26 height 26
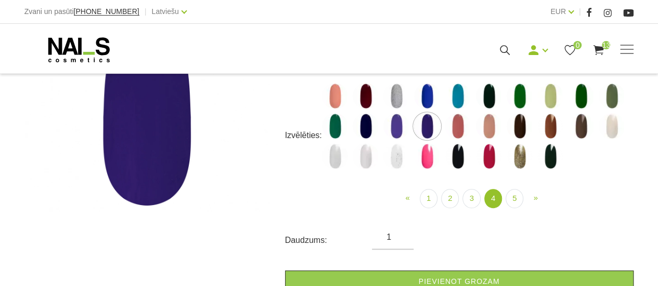
click at [424, 100] on img at bounding box center [427, 96] width 26 height 26
select select "5200"
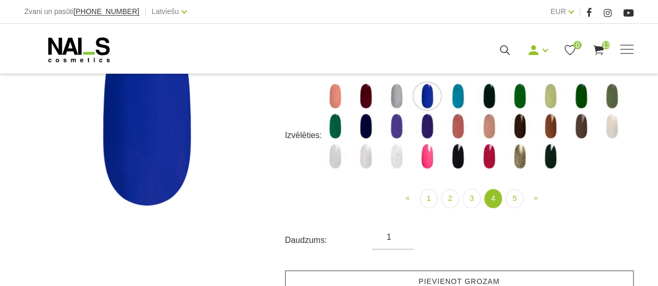
click at [442, 274] on link "Pievienot grozam" at bounding box center [459, 282] width 348 height 22
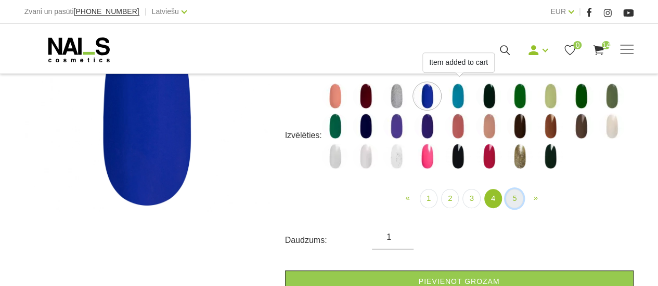
click at [514, 201] on link "5" at bounding box center [514, 198] width 18 height 19
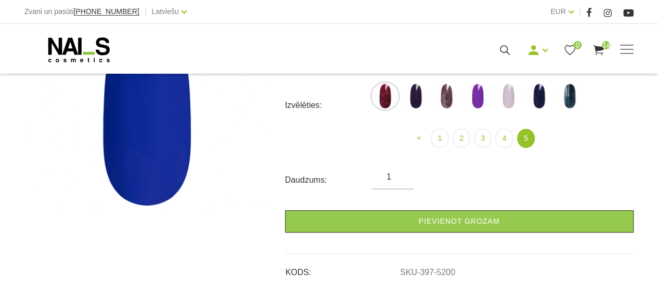
click at [386, 95] on img at bounding box center [385, 96] width 26 height 26
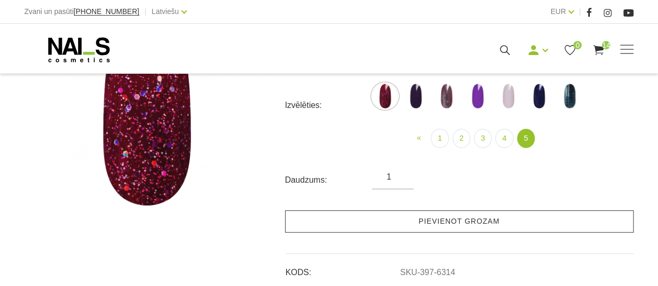
click at [424, 221] on link "Pievienot grozam" at bounding box center [459, 222] width 348 height 22
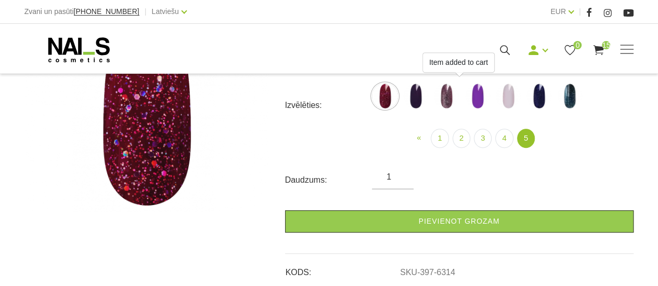
click at [418, 99] on img at bounding box center [415, 96] width 26 height 26
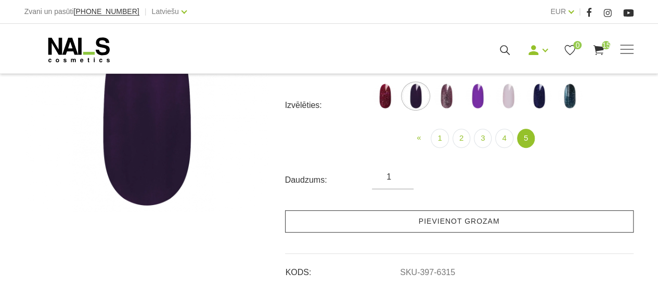
click at [419, 220] on link "Pievienot grozam" at bounding box center [459, 222] width 348 height 22
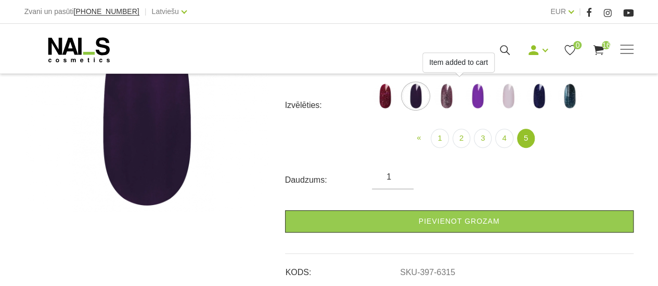
click at [449, 101] on img at bounding box center [446, 96] width 26 height 26
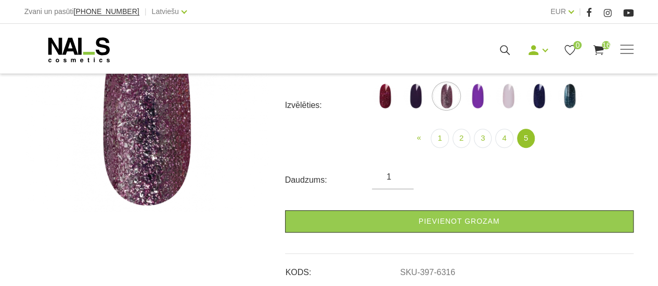
click at [476, 101] on img at bounding box center [477, 96] width 26 height 26
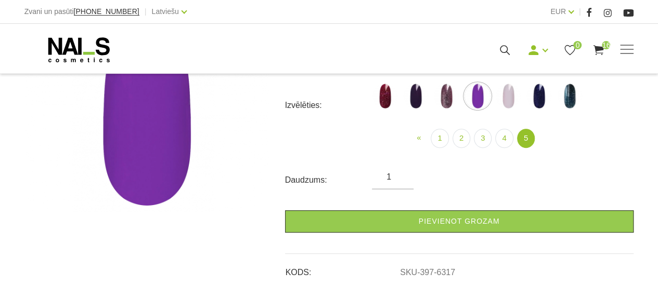
click at [506, 102] on img at bounding box center [508, 96] width 26 height 26
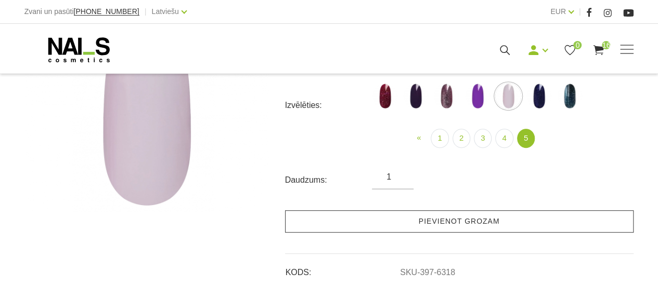
click at [499, 214] on link "Pievienot grozam" at bounding box center [459, 222] width 348 height 22
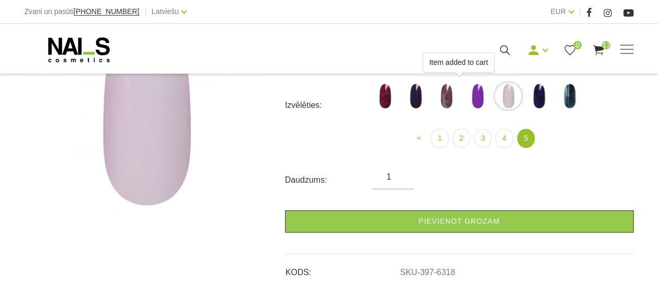
click at [540, 98] on img at bounding box center [539, 96] width 26 height 26
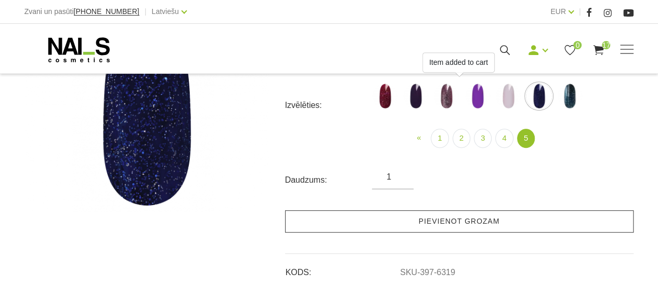
click at [523, 221] on link "Pievienot grozam" at bounding box center [459, 222] width 348 height 22
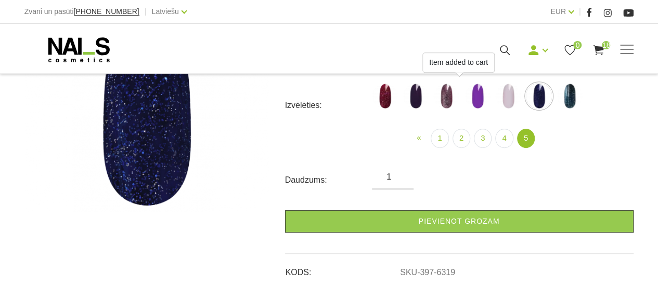
click at [570, 96] on img at bounding box center [569, 96] width 26 height 26
select select "6327"
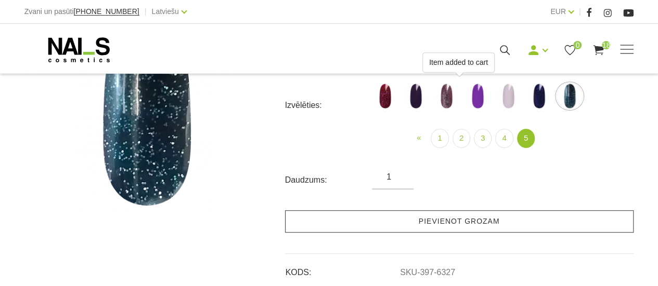
click at [516, 216] on link "Pievienot grozam" at bounding box center [459, 222] width 348 height 22
